Goal: Transaction & Acquisition: Purchase product/service

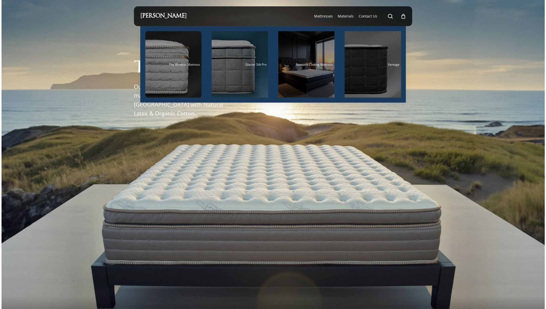
click at [324, 18] on span "Mattresses" at bounding box center [323, 16] width 19 height 5
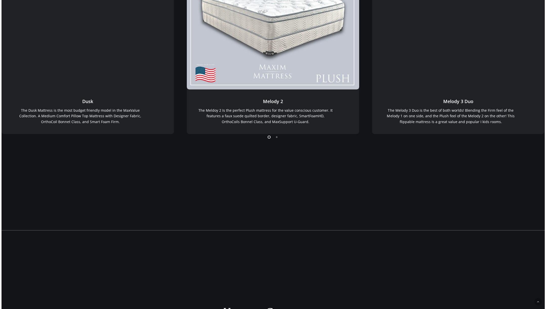
scroll to position [101, 0]
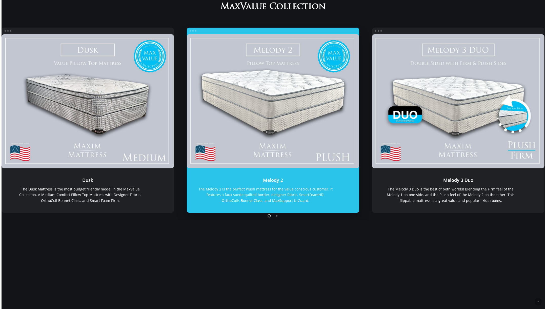
click at [298, 89] on link "Melody 2" at bounding box center [273, 101] width 173 height 134
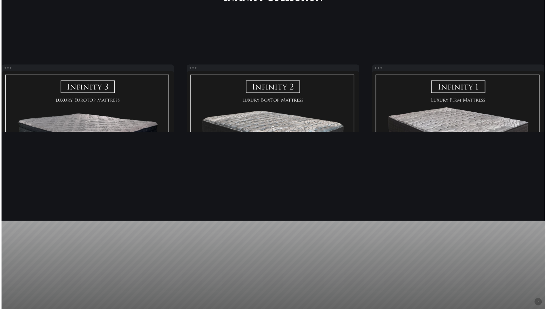
scroll to position [886, 0]
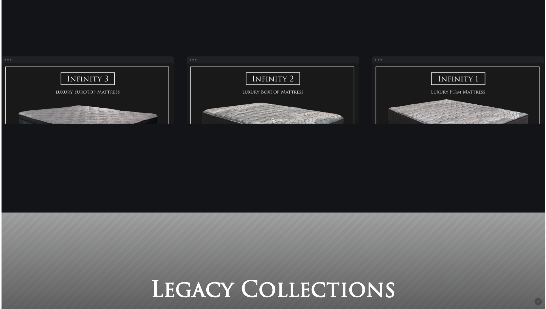
click at [304, 120] on ol at bounding box center [273, 119] width 543 height 8
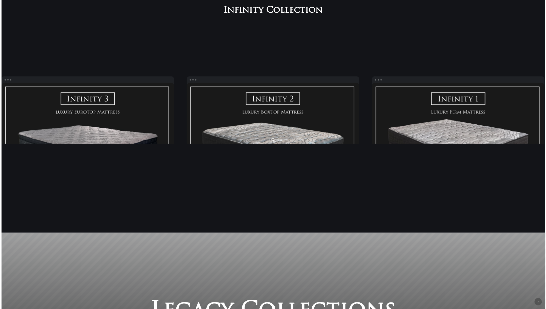
scroll to position [785, 0]
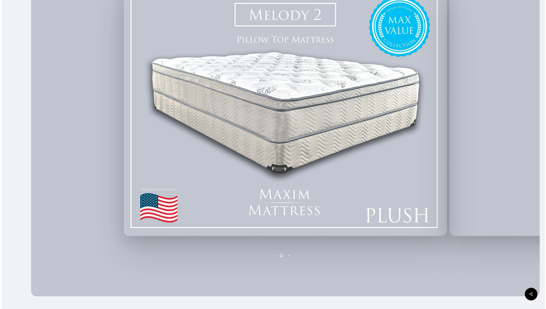
scroll to position [107, 0]
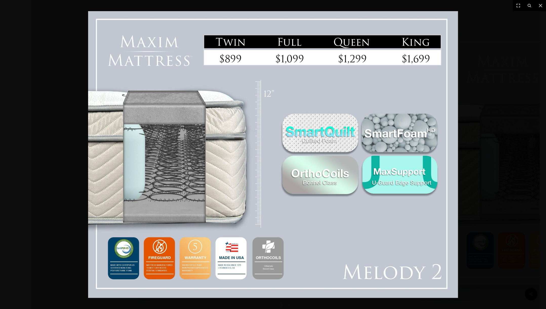
click at [417, 86] on img at bounding box center [273, 154] width 370 height 287
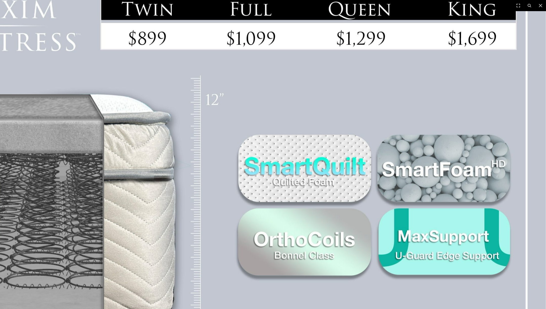
click at [417, 86] on img at bounding box center [222, 206] width 648 height 502
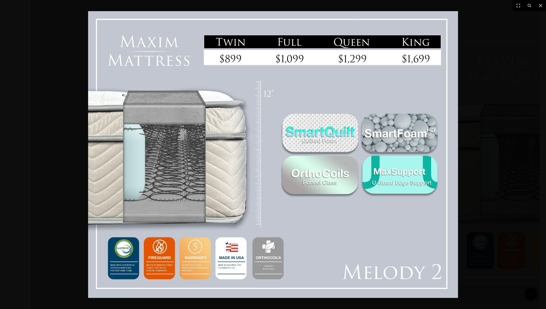
click at [496, 84] on div at bounding box center [273, 154] width 546 height 309
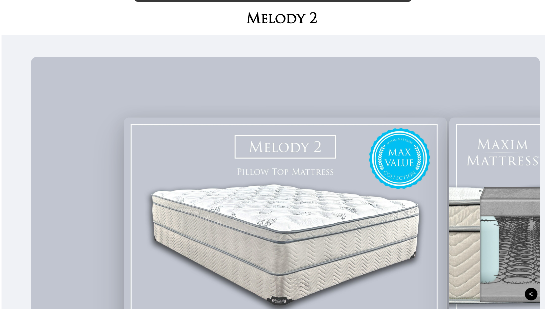
scroll to position [0, 0]
